Goal: Book appointment/travel/reservation

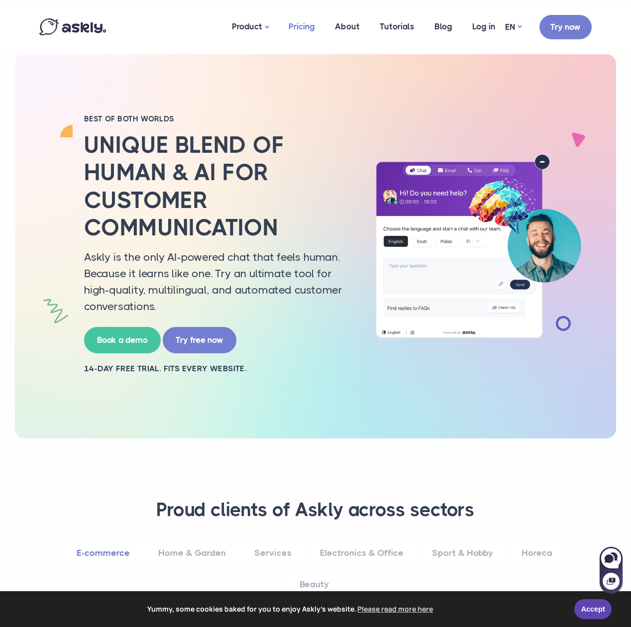
click at [308, 23] on link "Pricing" at bounding box center [302, 26] width 46 height 48
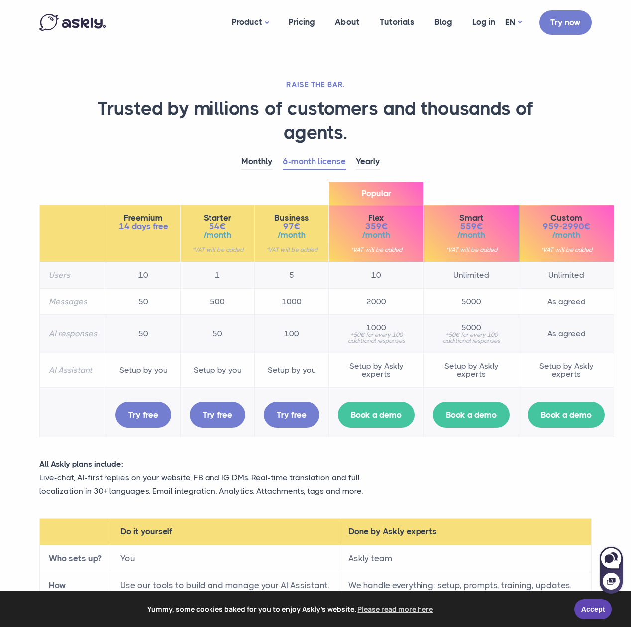
click at [85, 22] on img at bounding box center [72, 22] width 67 height 17
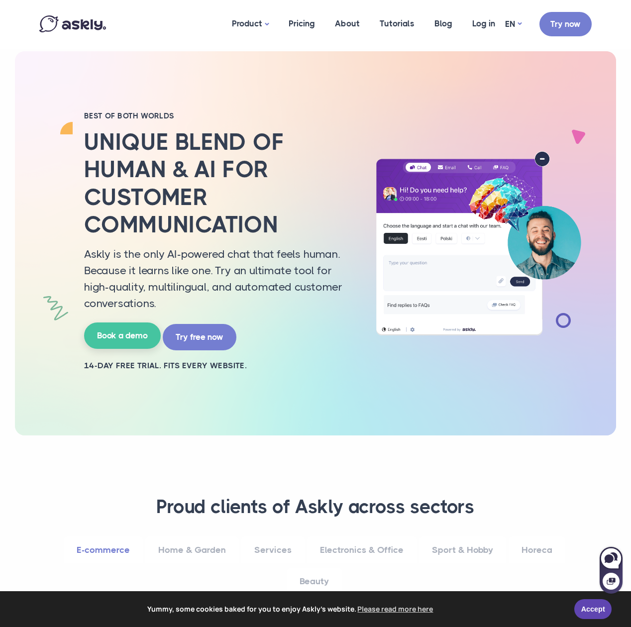
click at [124, 336] on link "Book a demo" at bounding box center [122, 336] width 77 height 26
